Goal: Check status: Check status

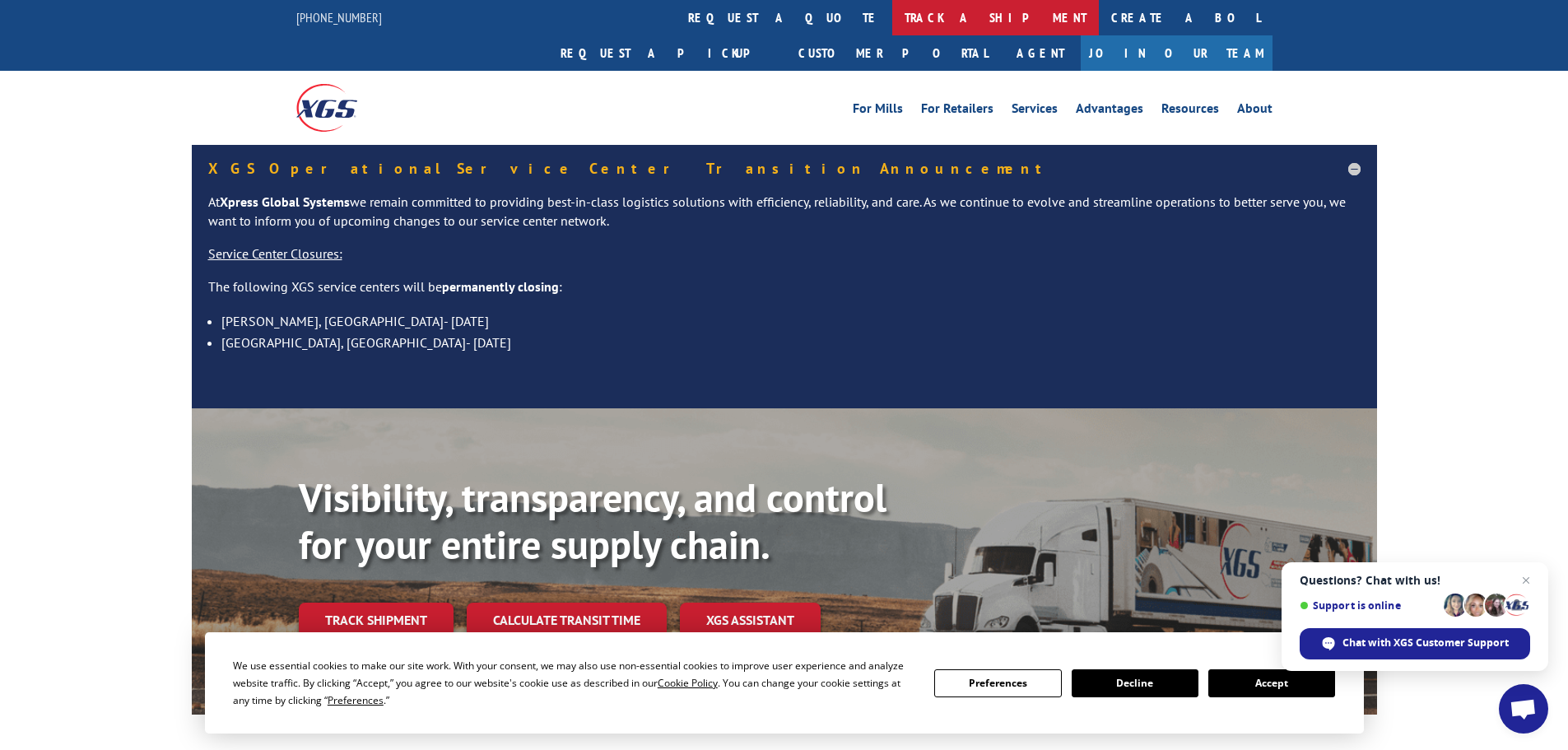
click at [893, 20] on link "track a shipment" at bounding box center [996, 18] width 207 height 35
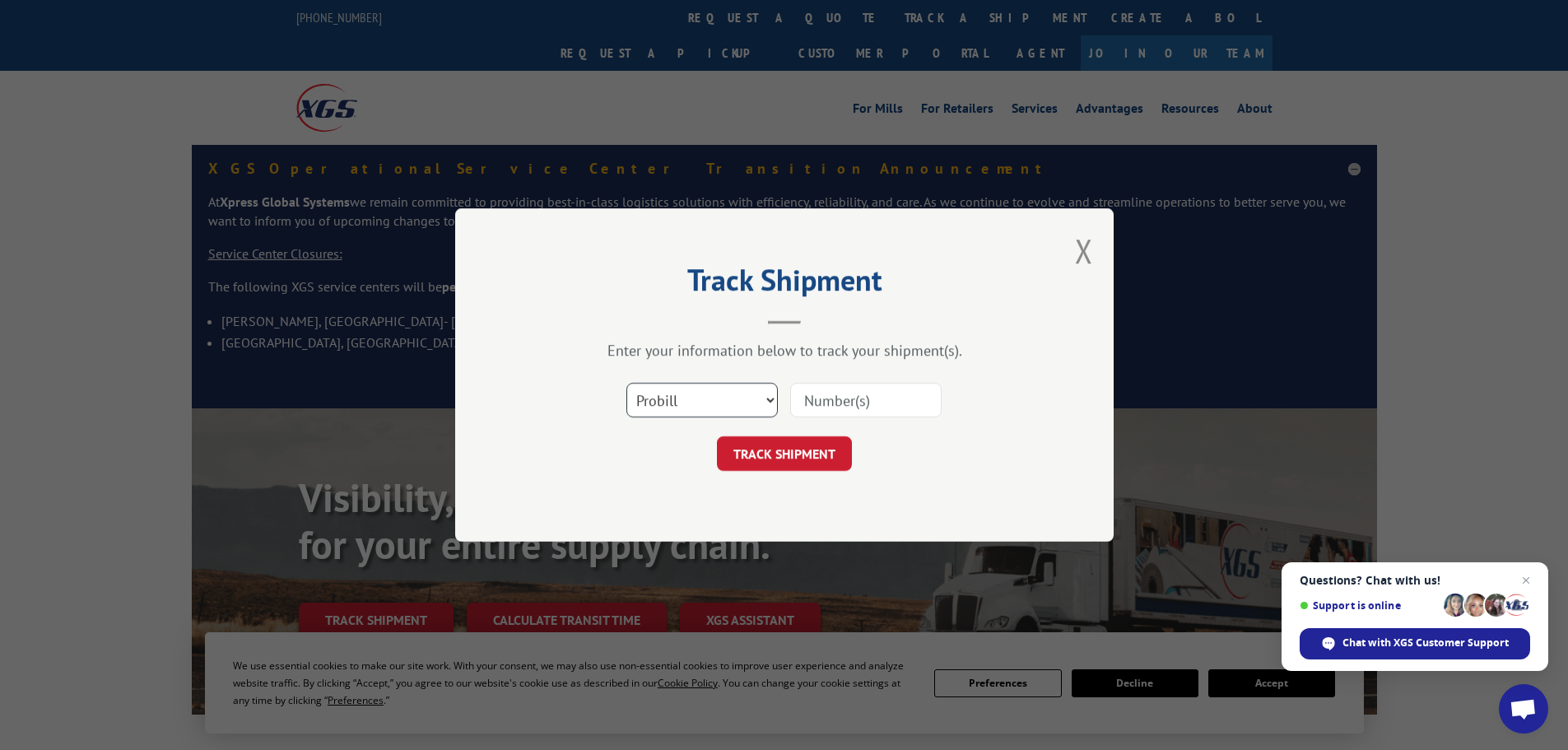
click at [772, 397] on select "Select category... Probill BOL PO" at bounding box center [702, 399] width 152 height 34
select select "bol"
click at [626, 382] on select "Select category... Probill BOL PO" at bounding box center [702, 399] width 152 height 34
click at [810, 395] on input at bounding box center [866, 399] width 152 height 34
type input "438396"
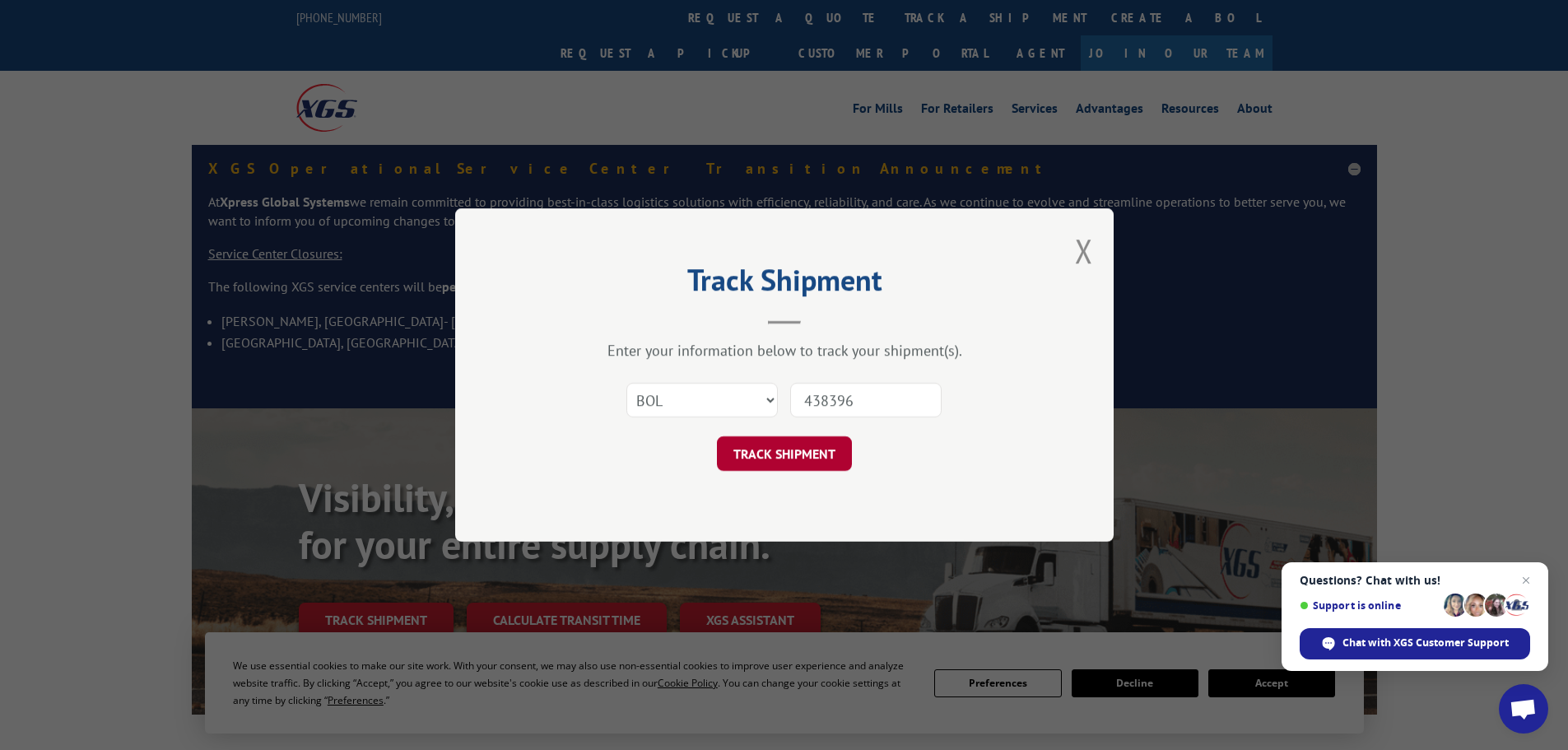
click at [783, 446] on button "TRACK SHIPMENT" at bounding box center [784, 453] width 135 height 34
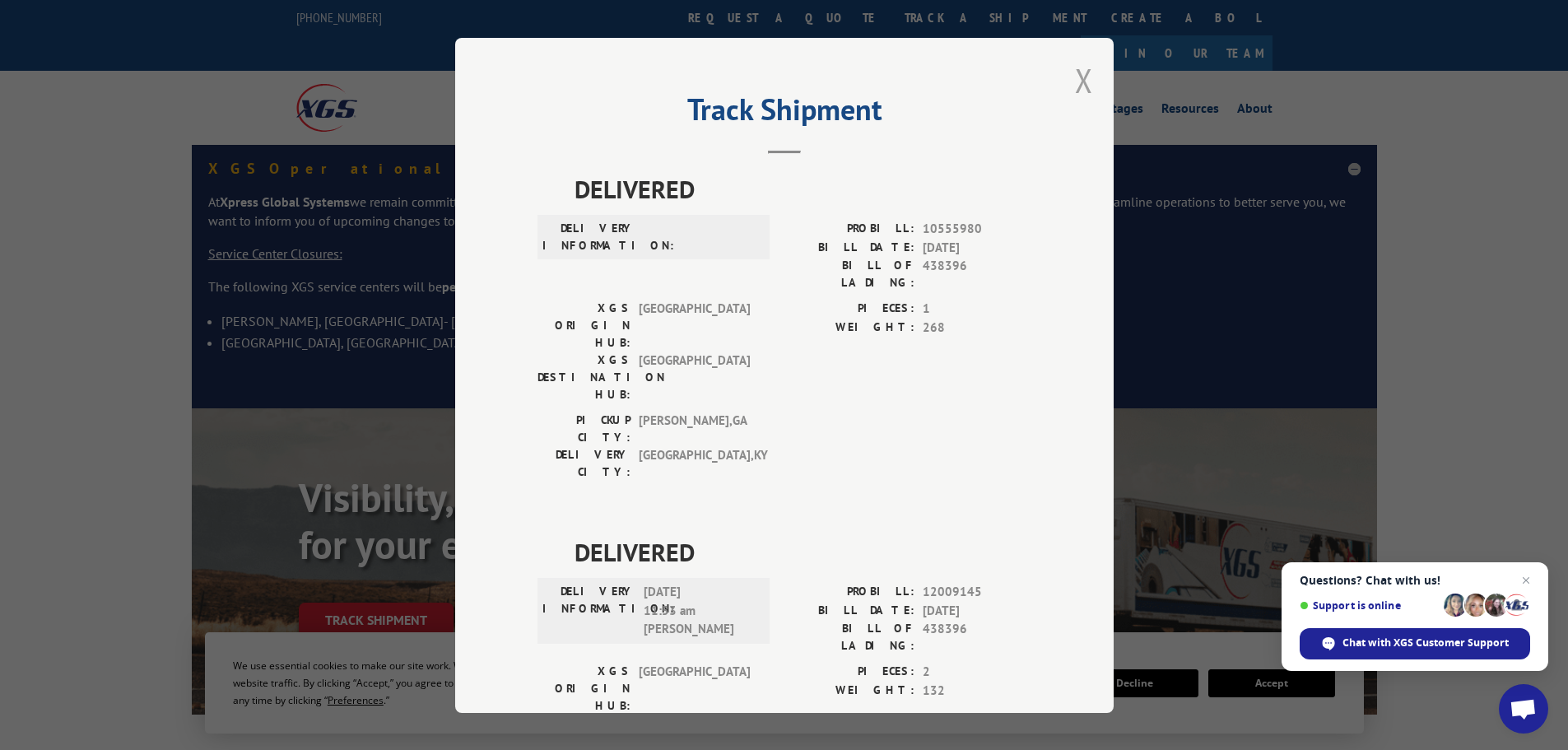
click at [1080, 85] on button "Close modal" at bounding box center [1085, 79] width 18 height 43
